Goal: Transaction & Acquisition: Book appointment/travel/reservation

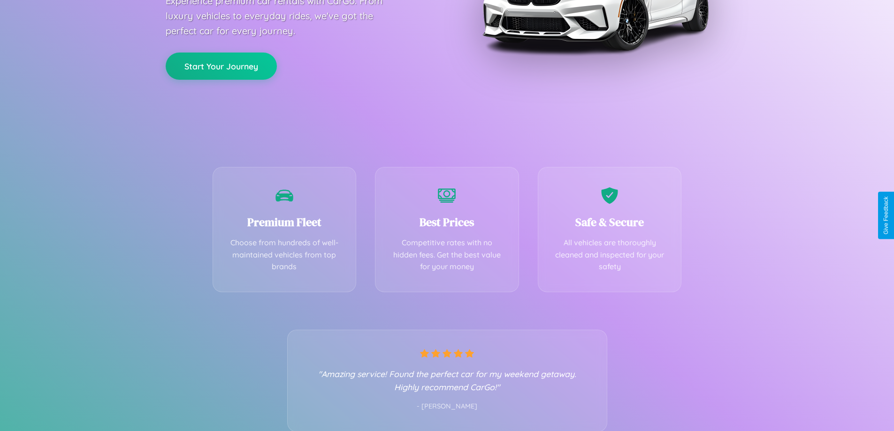
scroll to position [185, 0]
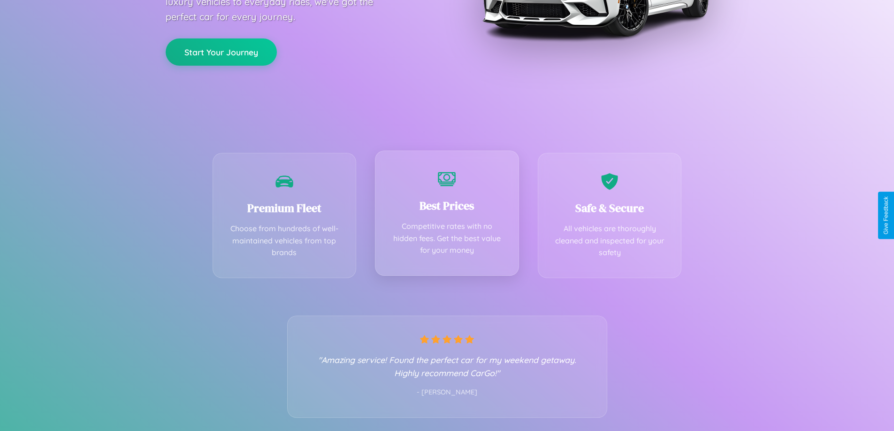
click at [447, 215] on div "Best Prices Competitive rates with no hidden fees. Get the best value for your …" at bounding box center [447, 213] width 144 height 125
click at [221, 51] on button "Start Your Journey" at bounding box center [221, 51] width 111 height 27
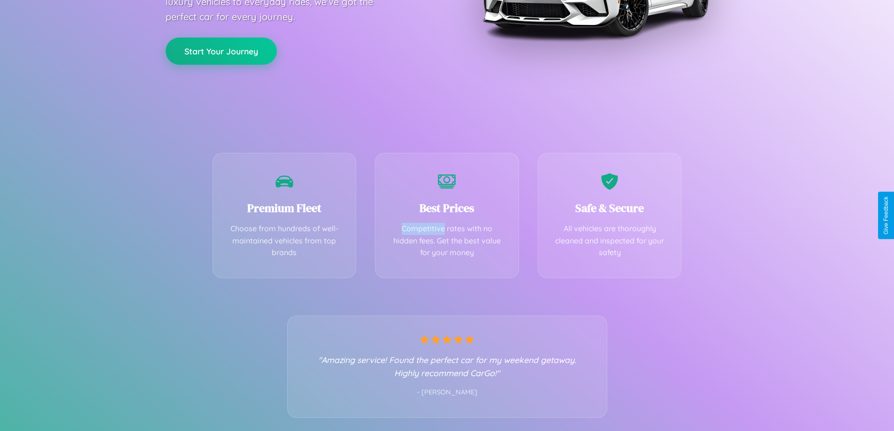
click at [221, 51] on button "Start Your Journey" at bounding box center [221, 51] width 111 height 27
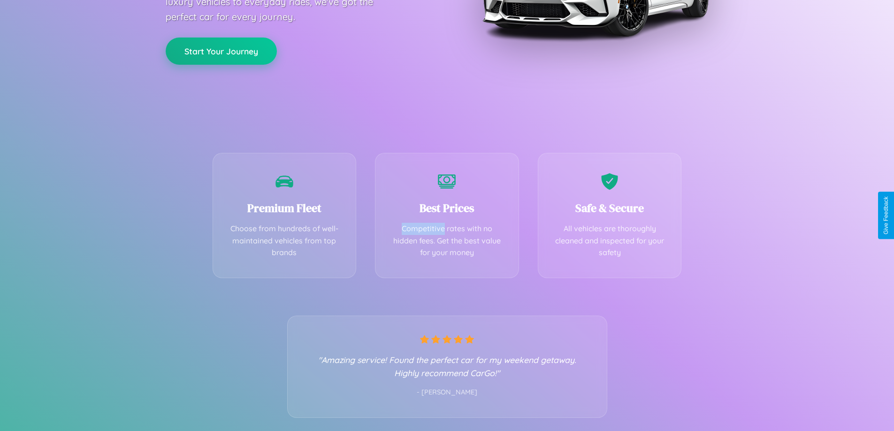
click at [221, 51] on button "Start Your Journey" at bounding box center [221, 51] width 111 height 27
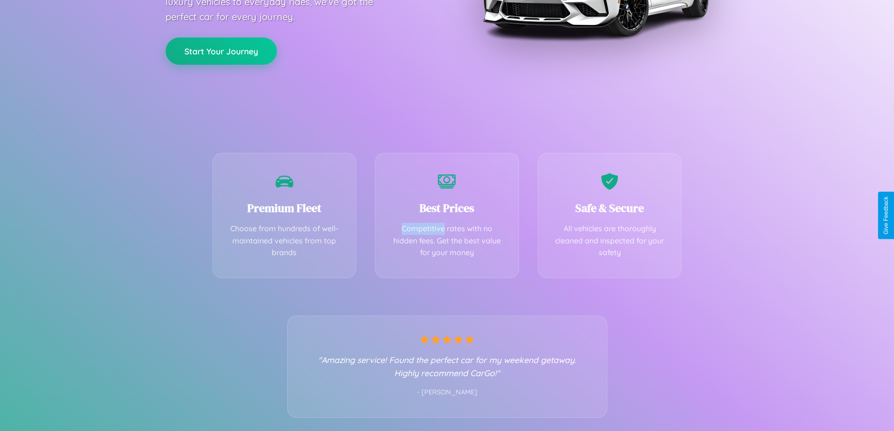
click at [221, 51] on button "Start Your Journey" at bounding box center [221, 51] width 111 height 27
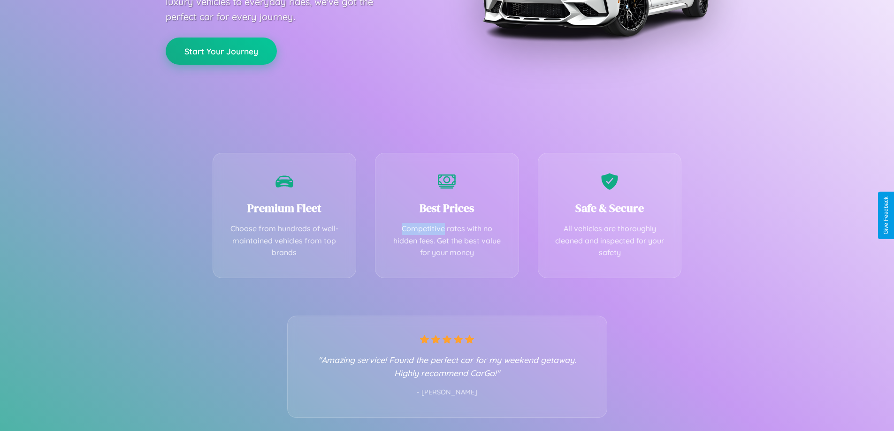
click at [221, 51] on button "Start Your Journey" at bounding box center [221, 51] width 111 height 27
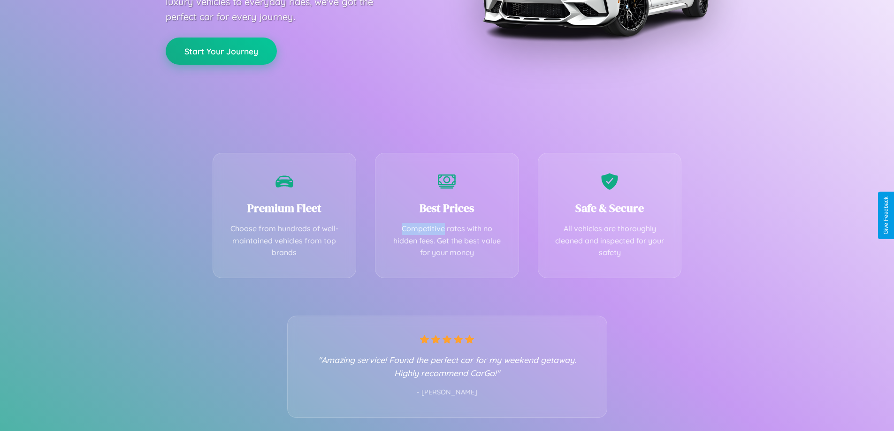
click at [221, 51] on button "Start Your Journey" at bounding box center [221, 51] width 111 height 27
